Goal: Understand process/instructions

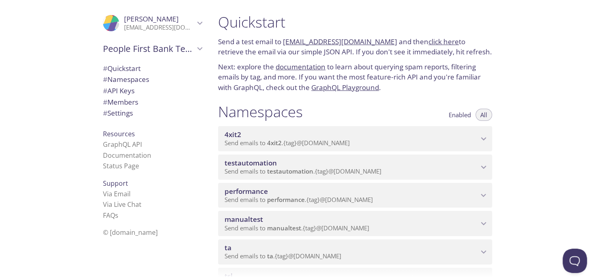
click at [294, 43] on link "[EMAIL_ADDRESS][DOMAIN_NAME]" at bounding box center [340, 41] width 114 height 9
click at [293, 43] on link "[EMAIL_ADDRESS][DOMAIN_NAME]" at bounding box center [340, 41] width 114 height 9
drag, startPoint x: 283, startPoint y: 43, endPoint x: 381, endPoint y: 43, distance: 97.7
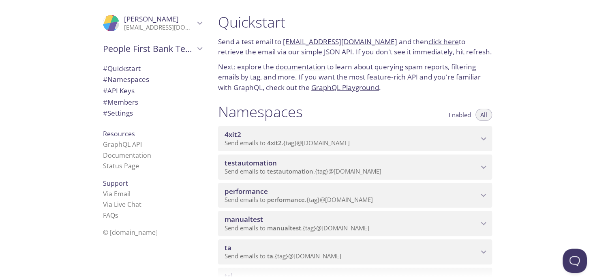
click at [381, 43] on p "Send a test email to [EMAIL_ADDRESS][DOMAIN_NAME] and then click here to retrie…" at bounding box center [355, 46] width 274 height 21
copy link "[EMAIL_ADDRESS][DOMAIN_NAME]"
drag, startPoint x: 423, startPoint y: 42, endPoint x: 414, endPoint y: 43, distance: 8.6
click at [429, 43] on link "click here" at bounding box center [444, 41] width 30 height 9
click at [429, 42] on link "click here" at bounding box center [444, 41] width 30 height 9
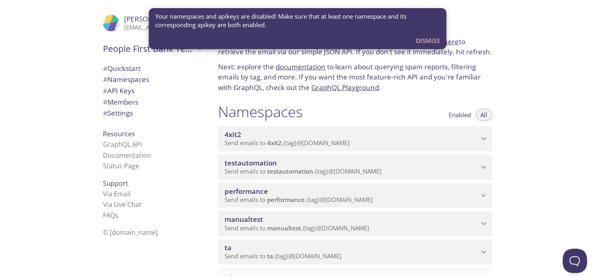
click at [424, 42] on span "Dismiss" at bounding box center [428, 40] width 24 height 11
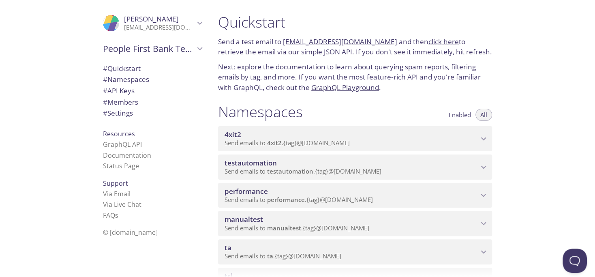
click at [429, 42] on link "click here" at bounding box center [444, 41] width 30 height 9
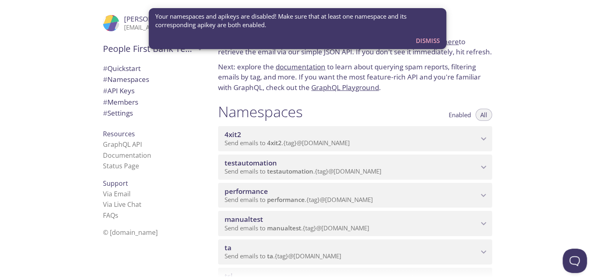
click at [429, 42] on span "Dismiss" at bounding box center [428, 40] width 24 height 11
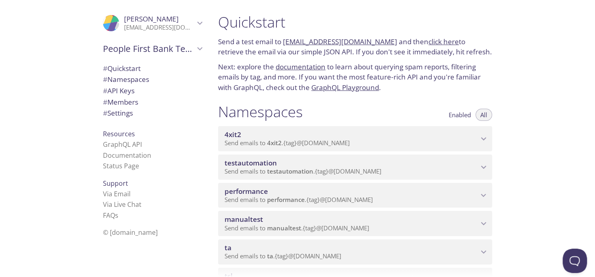
click at [429, 42] on div ".cls-1 { fill: #6d5ca8; } .cls-2 { fill: #3fc191; } .cls-3 { fill: #3b4752; } .…" at bounding box center [297, 138] width 595 height 277
drag, startPoint x: 429, startPoint y: 42, endPoint x: 424, endPoint y: 45, distance: 6.0
click at [429, 45] on link "click here" at bounding box center [444, 41] width 30 height 9
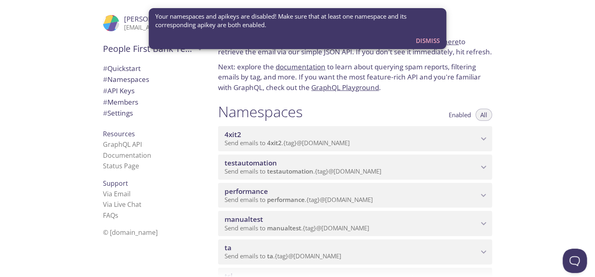
click at [424, 45] on span "Dismiss" at bounding box center [428, 40] width 24 height 11
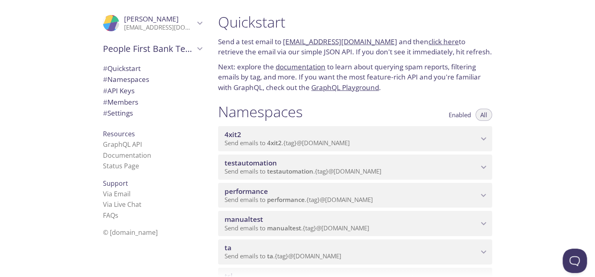
click at [429, 44] on link "click here" at bounding box center [444, 41] width 30 height 9
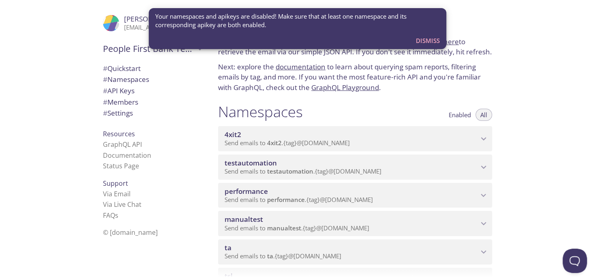
click at [425, 44] on span "Dismiss" at bounding box center [428, 40] width 24 height 11
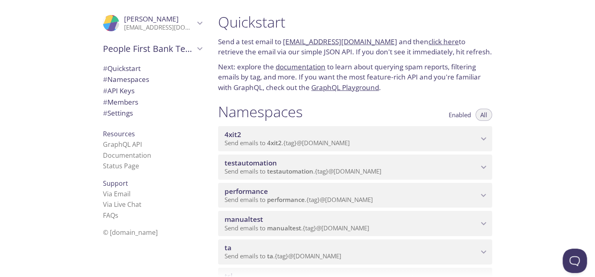
click at [425, 44] on div ".cls-1 { fill: #6d5ca8; } .cls-2 { fill: #3fc191; } .cls-3 { fill: #3b4752; } .…" at bounding box center [297, 138] width 595 height 277
click at [429, 44] on link "click here" at bounding box center [444, 41] width 30 height 9
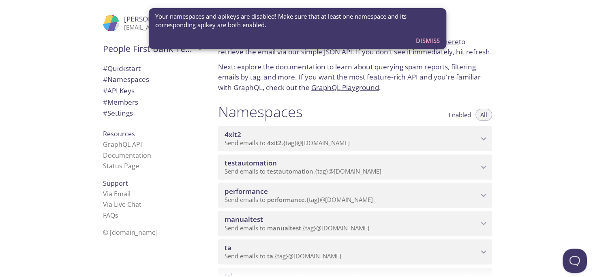
click at [425, 44] on span "Dismiss" at bounding box center [428, 40] width 24 height 11
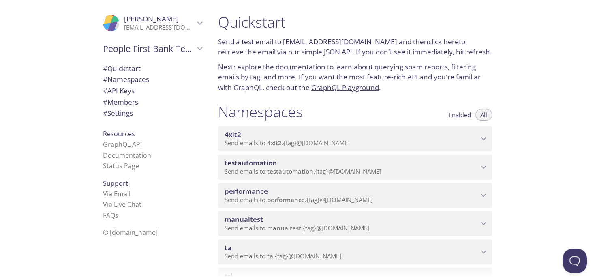
click at [464, 115] on span "Enabled" at bounding box center [460, 115] width 22 height 0
click at [462, 115] on span "Enabled" at bounding box center [460, 115] width 22 height 0
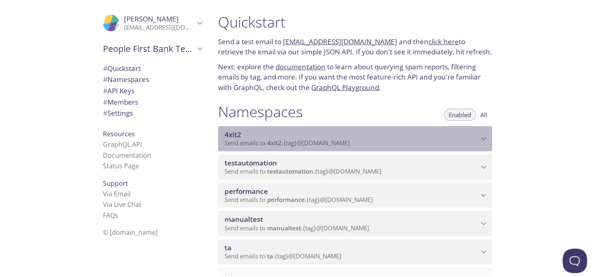
click at [359, 143] on p "Send emails to 4xit2 . {tag} @[DOMAIN_NAME]" at bounding box center [352, 143] width 254 height 8
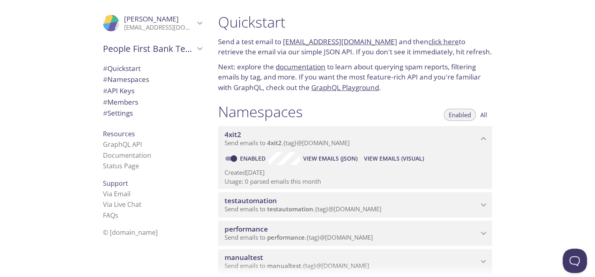
click at [435, 38] on link "click here" at bounding box center [444, 41] width 30 height 9
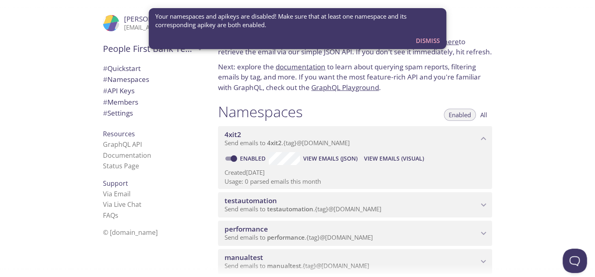
click at [514, 75] on div "Quickstart Send a test email to [EMAIL_ADDRESS][DOMAIN_NAME] and then click her…" at bounding box center [404, 138] width 384 height 277
click at [515, 74] on div "Quickstart Send a test email to [EMAIL_ADDRESS][DOMAIN_NAME] and then click her…" at bounding box center [404, 138] width 384 height 277
click at [429, 47] on button "Dismiss" at bounding box center [428, 40] width 30 height 15
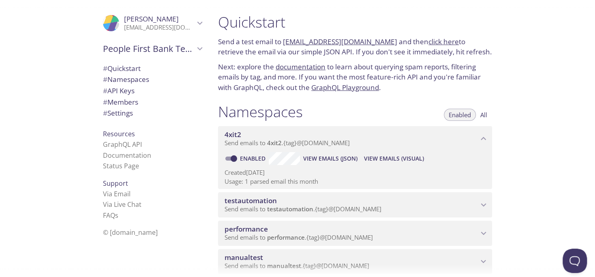
click at [429, 44] on link "click here" at bounding box center [444, 41] width 30 height 9
